Goal: Information Seeking & Learning: Learn about a topic

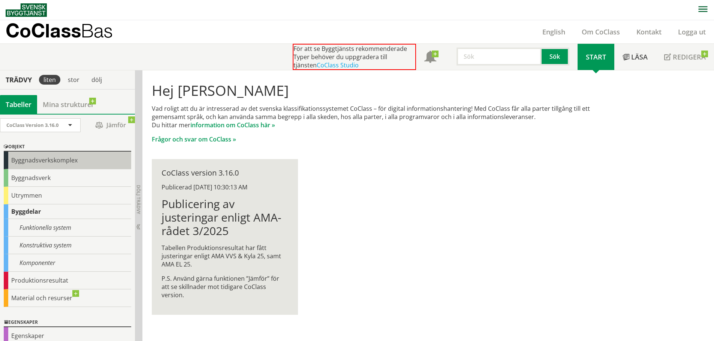
click at [68, 154] on div "Byggnadsverkskomplex" at bounding box center [67, 161] width 127 height 18
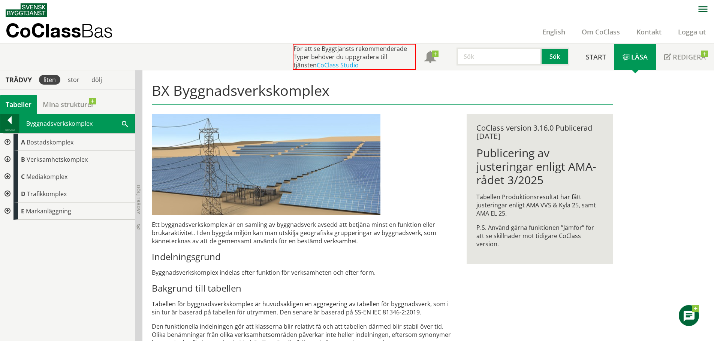
click at [12, 123] on div at bounding box center [9, 122] width 19 height 10
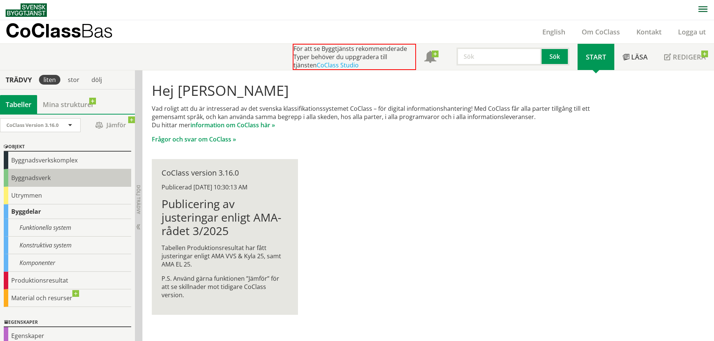
click at [55, 181] on div "Byggnadsverk" at bounding box center [67, 178] width 127 height 18
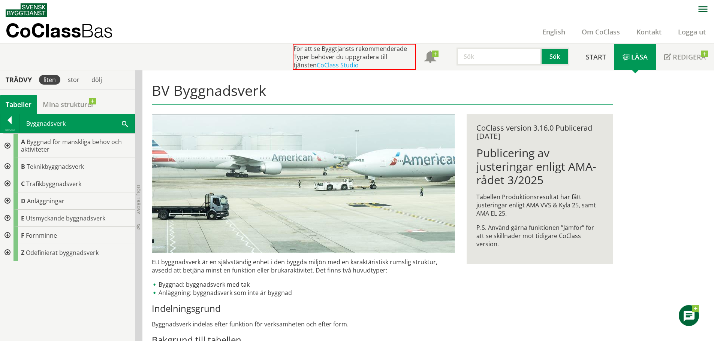
click at [10, 142] on div at bounding box center [6, 146] width 13 height 24
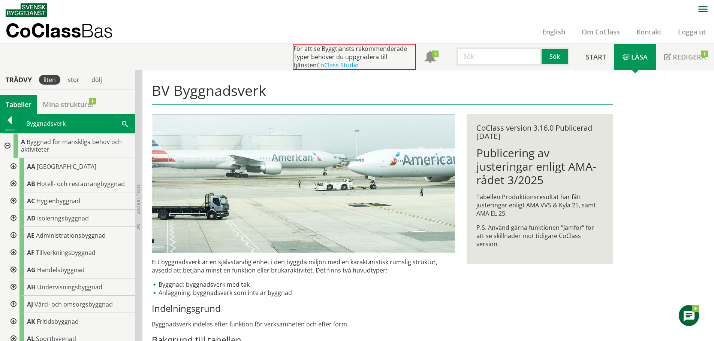
click at [13, 165] on div at bounding box center [12, 166] width 13 height 17
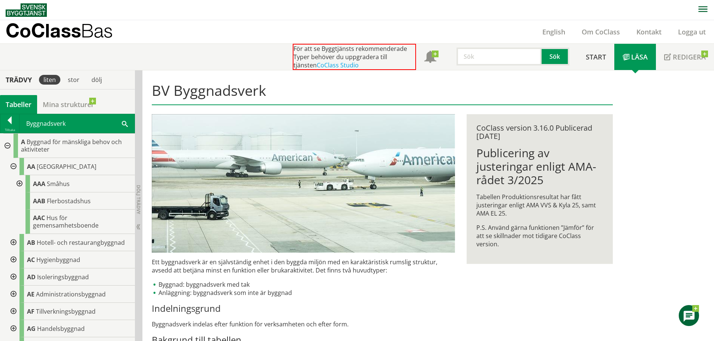
click at [19, 184] on div at bounding box center [18, 183] width 13 height 17
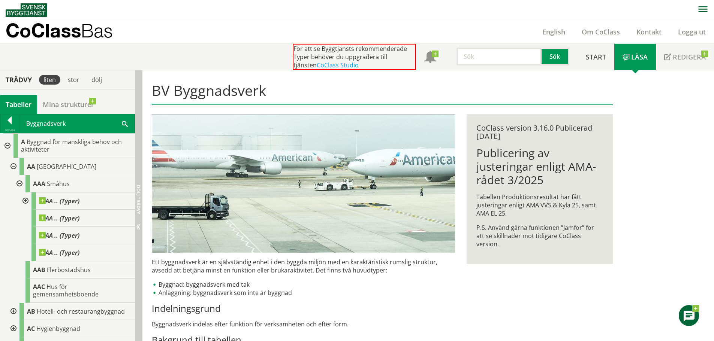
drag, startPoint x: 132, startPoint y: 93, endPoint x: 142, endPoint y: 88, distance: 10.7
click at [141, 91] on div "Trädvy liten stor dölj Tabeller Mina strukturer CoClass Version 3.16.0 CoClass …" at bounding box center [71, 301] width 142 height 462
drag, startPoint x: 141, startPoint y: 76, endPoint x: 158, endPoint y: 75, distance: 16.9
click at [158, 75] on div "Trädvy liten stor dölj Tabeller Mina strukturer CoClass Version 3.16.0" at bounding box center [357, 301] width 714 height 462
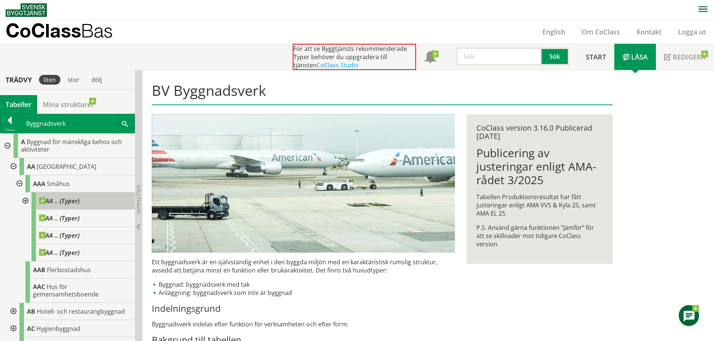
click at [92, 199] on div "AA .. (Typer)" at bounding box center [82, 201] width 103 height 17
click at [22, 198] on div at bounding box center [24, 201] width 13 height 17
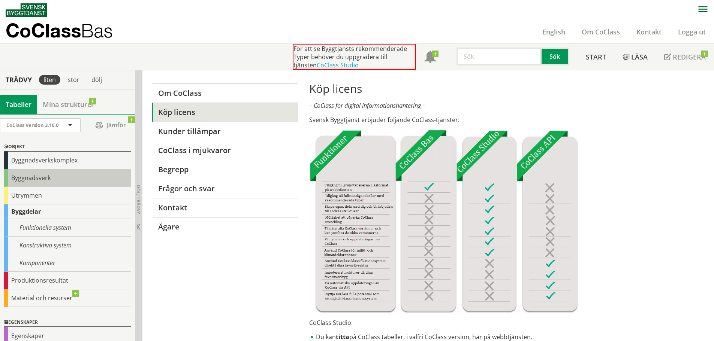
click at [69, 179] on div "Byggnadsverk" at bounding box center [67, 178] width 127 height 18
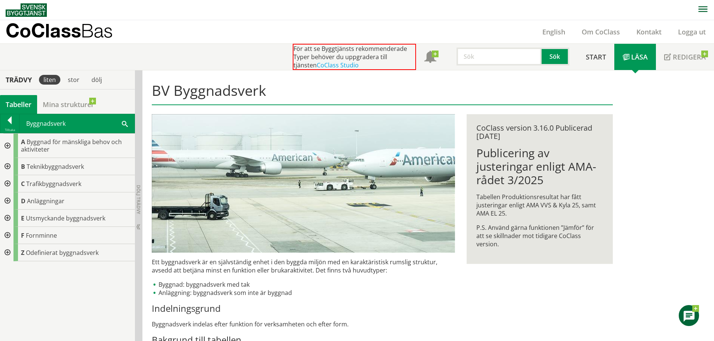
click at [7, 147] on div at bounding box center [6, 146] width 13 height 24
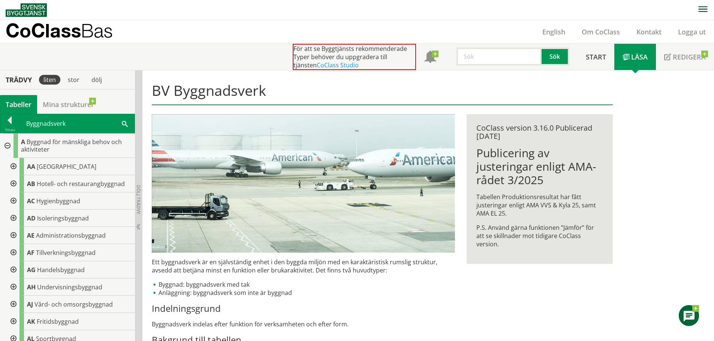
click at [13, 165] on div at bounding box center [12, 166] width 13 height 17
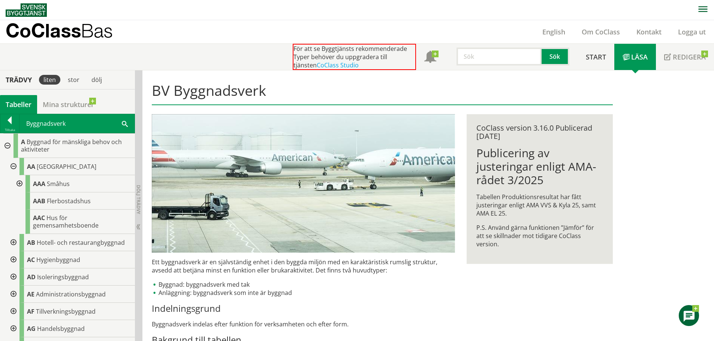
click at [21, 182] on div at bounding box center [18, 183] width 13 height 17
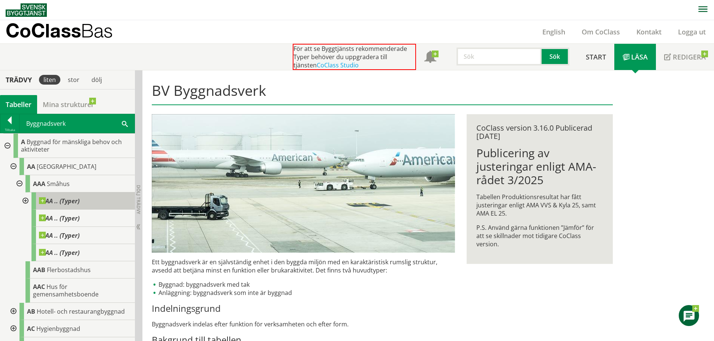
click at [79, 198] on span at bounding box center [79, 198] width 0 height 0
click at [24, 198] on div at bounding box center [24, 201] width 13 height 17
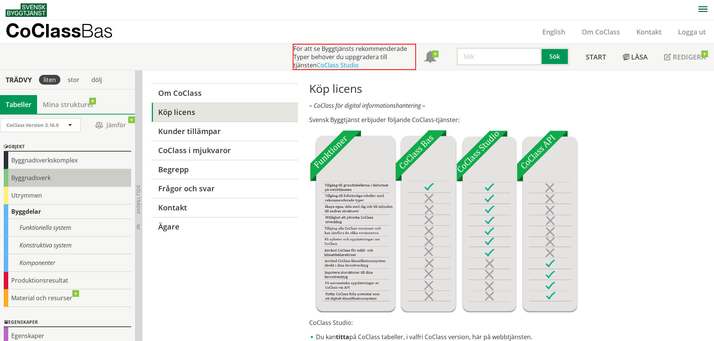
click at [45, 178] on div "Byggnadsverk" at bounding box center [67, 178] width 127 height 18
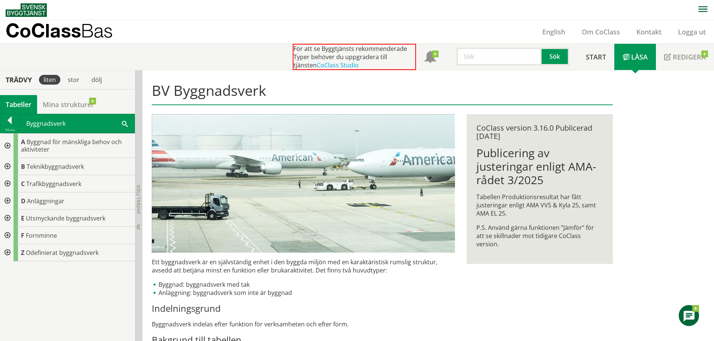
click at [11, 145] on div at bounding box center [6, 146] width 13 height 24
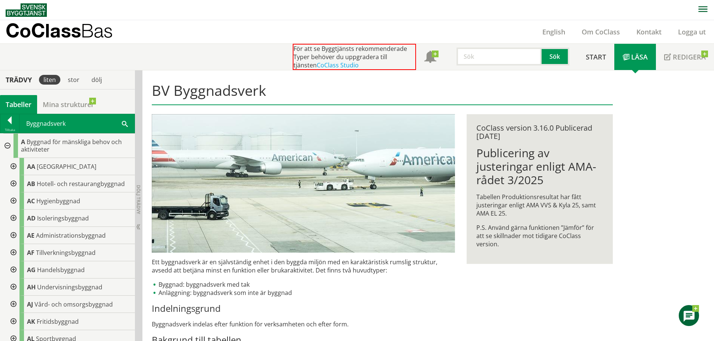
click at [15, 166] on div at bounding box center [12, 166] width 13 height 17
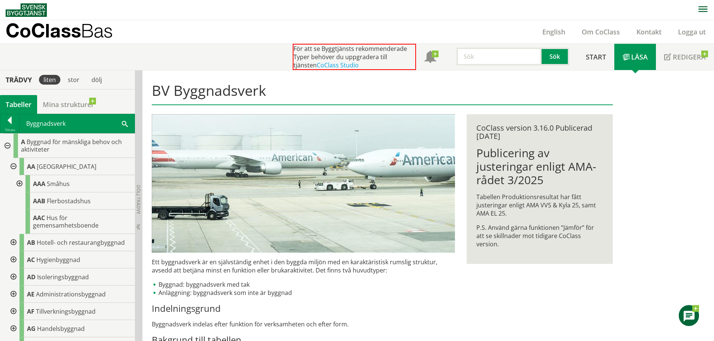
click at [20, 184] on div at bounding box center [18, 183] width 13 height 17
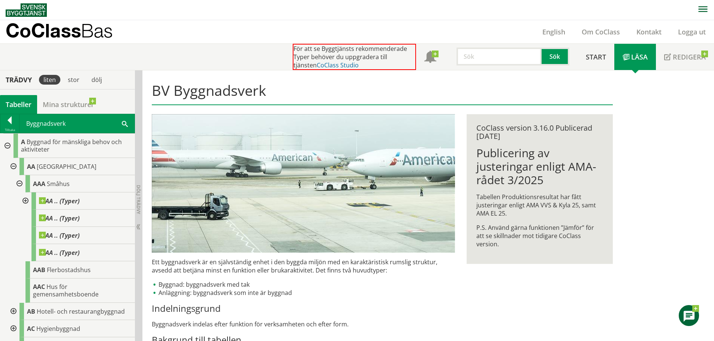
click at [329, 65] on link "CoClass Studio" at bounding box center [338, 65] width 42 height 8
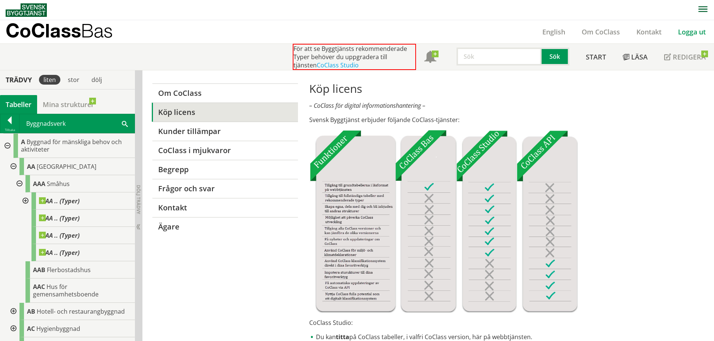
click at [701, 34] on link "Logga ut" at bounding box center [692, 31] width 44 height 9
click at [19, 184] on div at bounding box center [18, 183] width 13 height 17
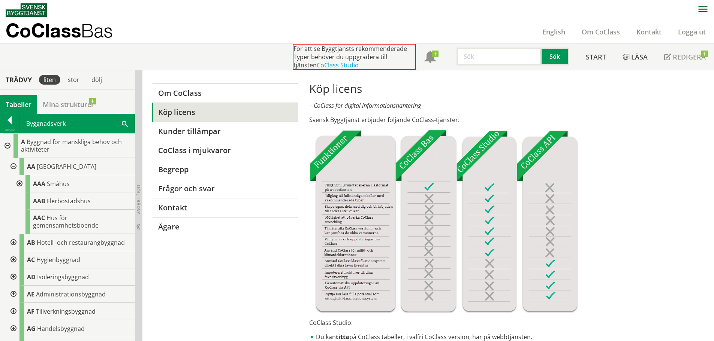
click at [20, 184] on div at bounding box center [18, 183] width 13 height 17
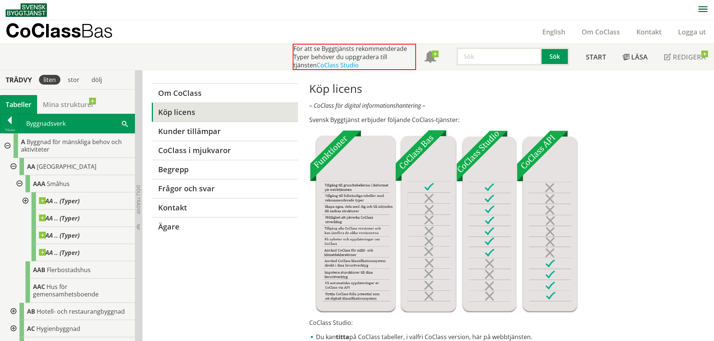
click at [22, 180] on div at bounding box center [18, 183] width 13 height 17
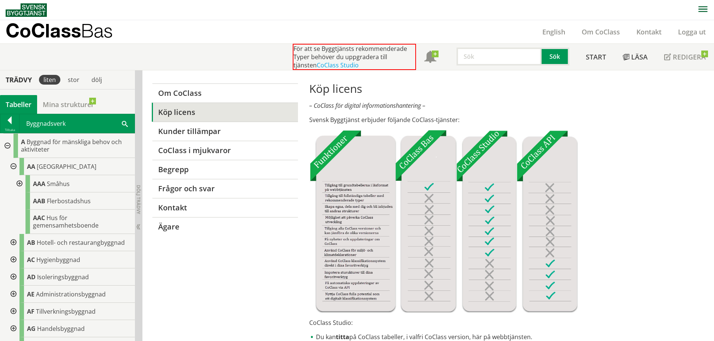
click at [17, 182] on div at bounding box center [18, 183] width 13 height 17
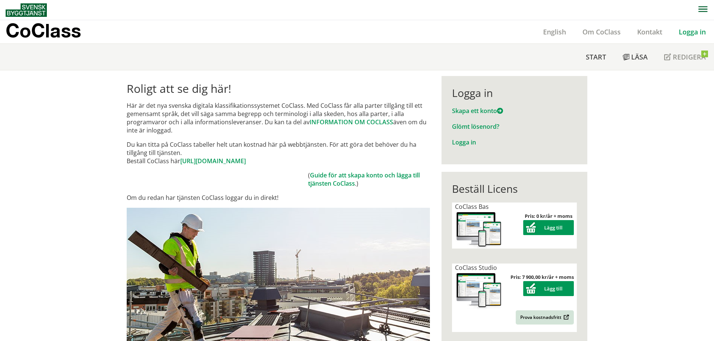
click at [694, 29] on link "Logga in" at bounding box center [692, 31] width 43 height 9
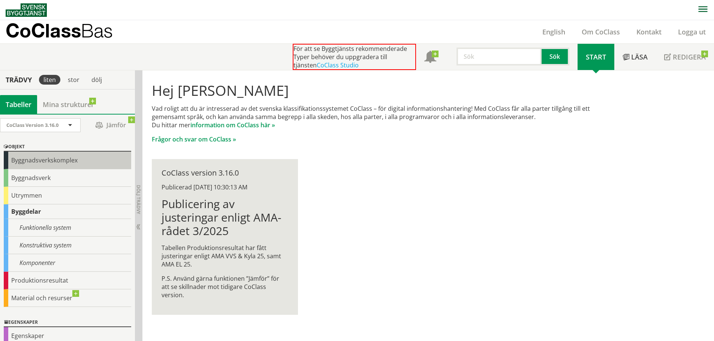
click at [51, 157] on div "Byggnadsverkskomplex" at bounding box center [67, 161] width 127 height 18
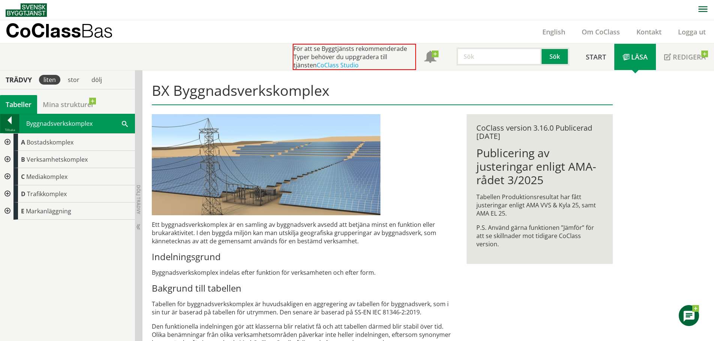
click at [13, 121] on div at bounding box center [9, 122] width 19 height 10
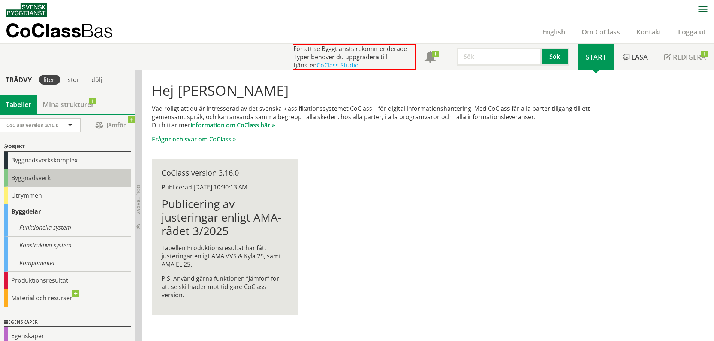
click at [33, 184] on div "Byggnadsverk" at bounding box center [67, 178] width 127 height 18
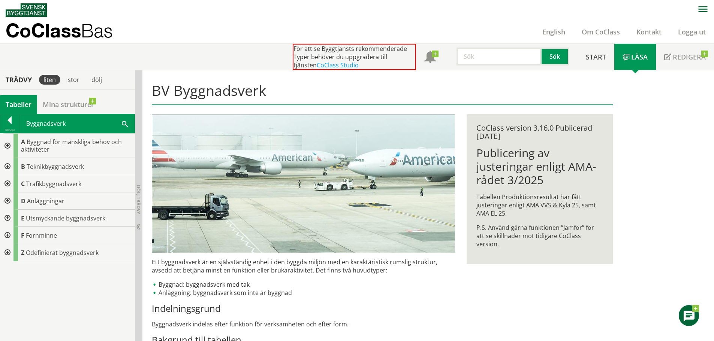
click at [7, 147] on div at bounding box center [6, 146] width 13 height 24
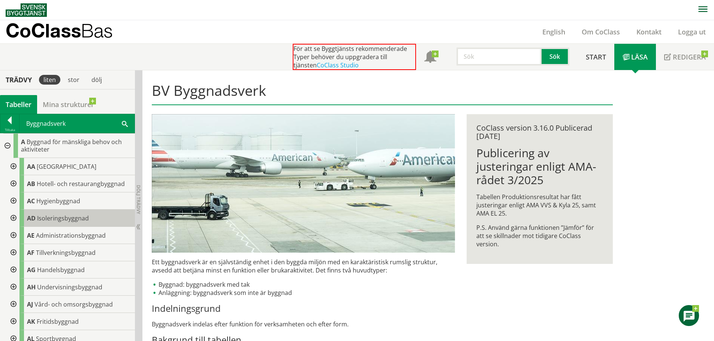
scroll to position [112, 0]
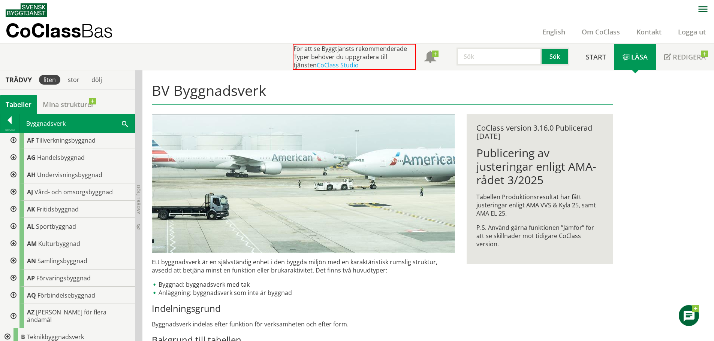
click at [12, 227] on div at bounding box center [12, 226] width 13 height 17
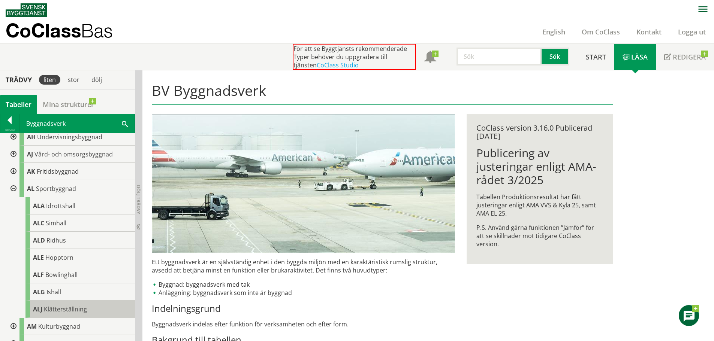
scroll to position [150, 0]
